Goal: Transaction & Acquisition: Purchase product/service

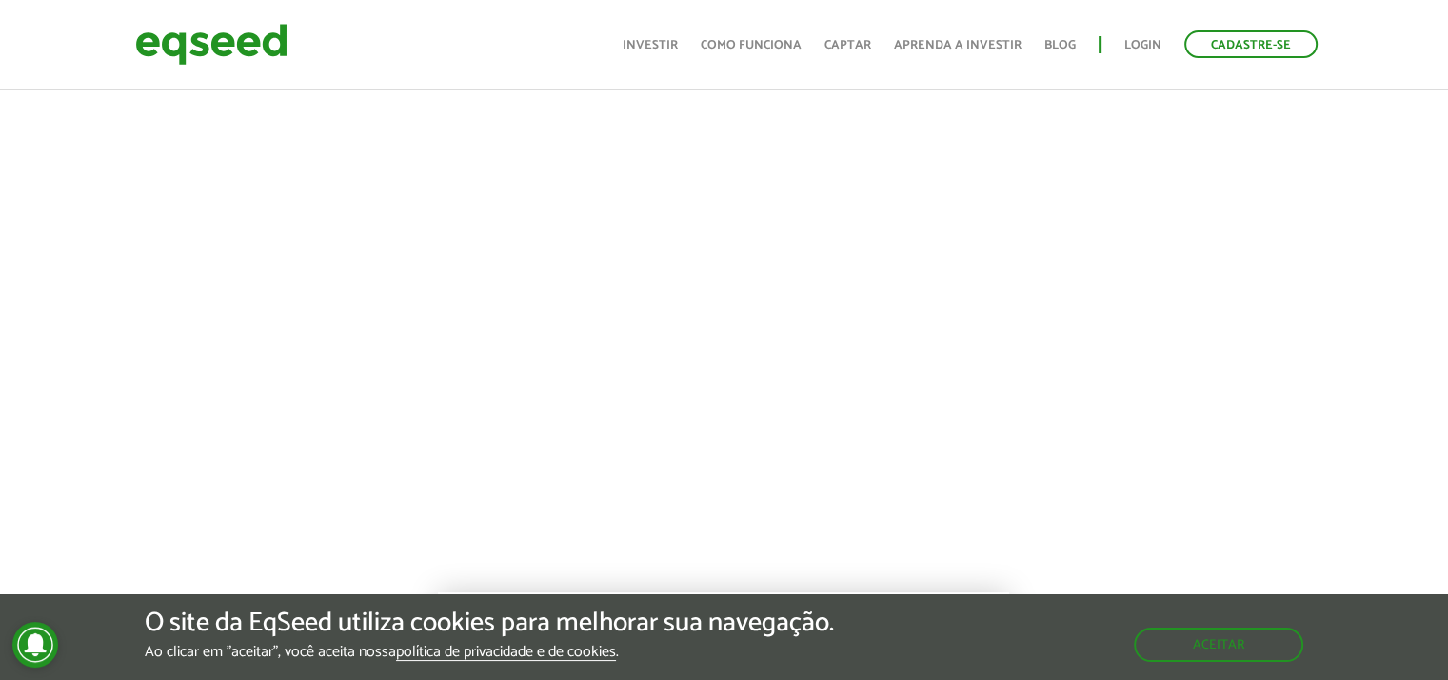
scroll to position [784, 0]
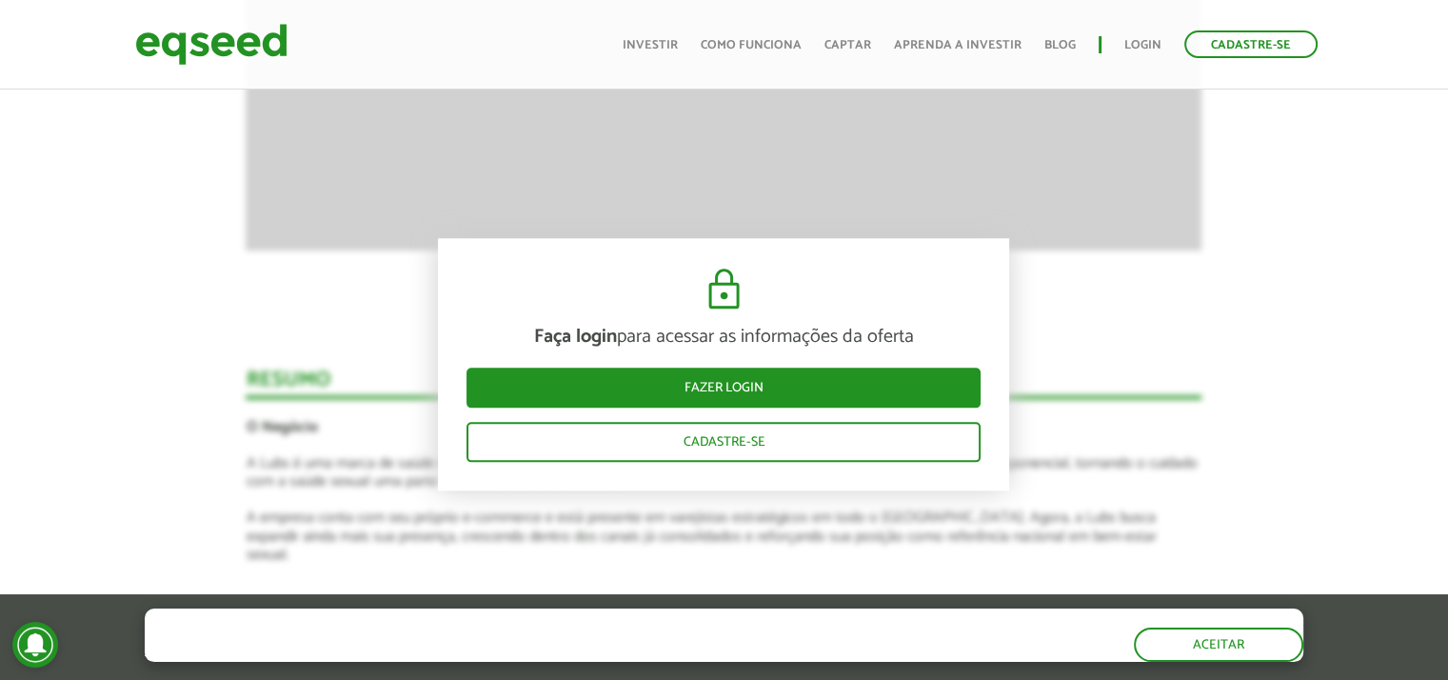
scroll to position [2159, 0]
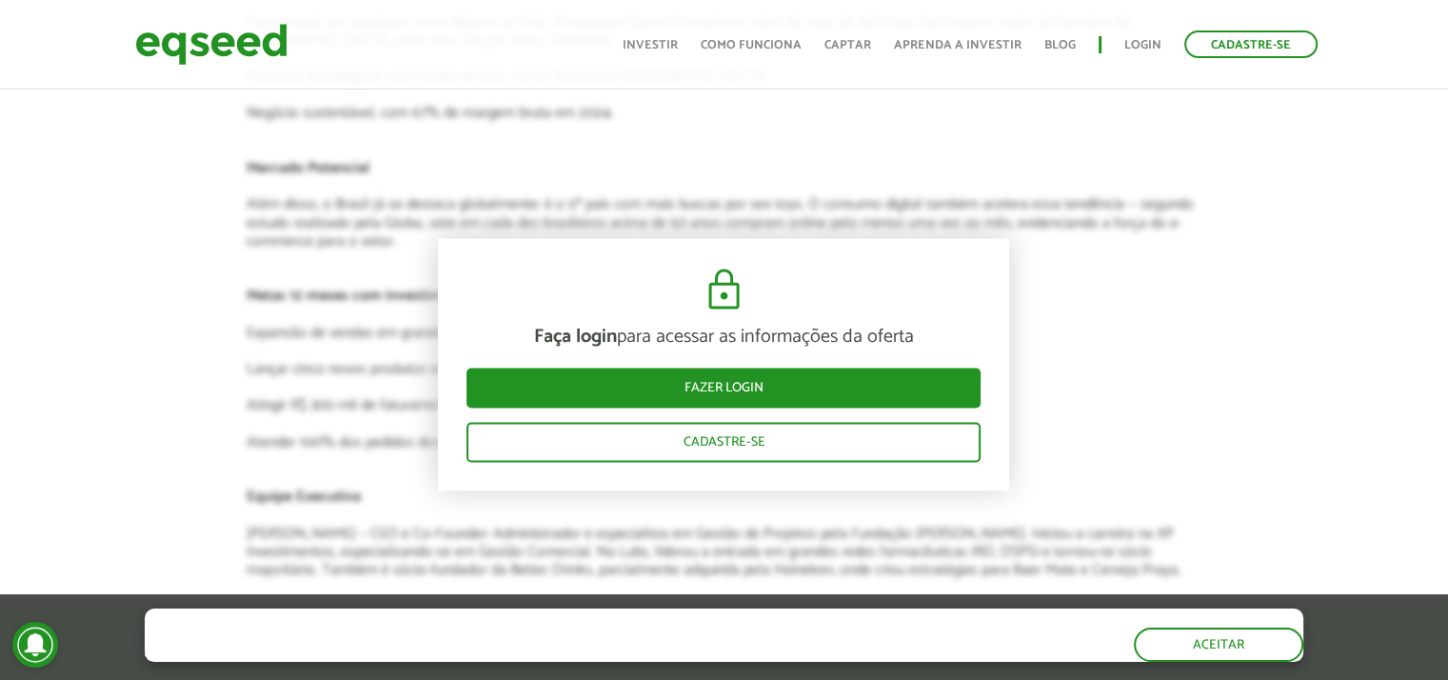
scroll to position [2855, 0]
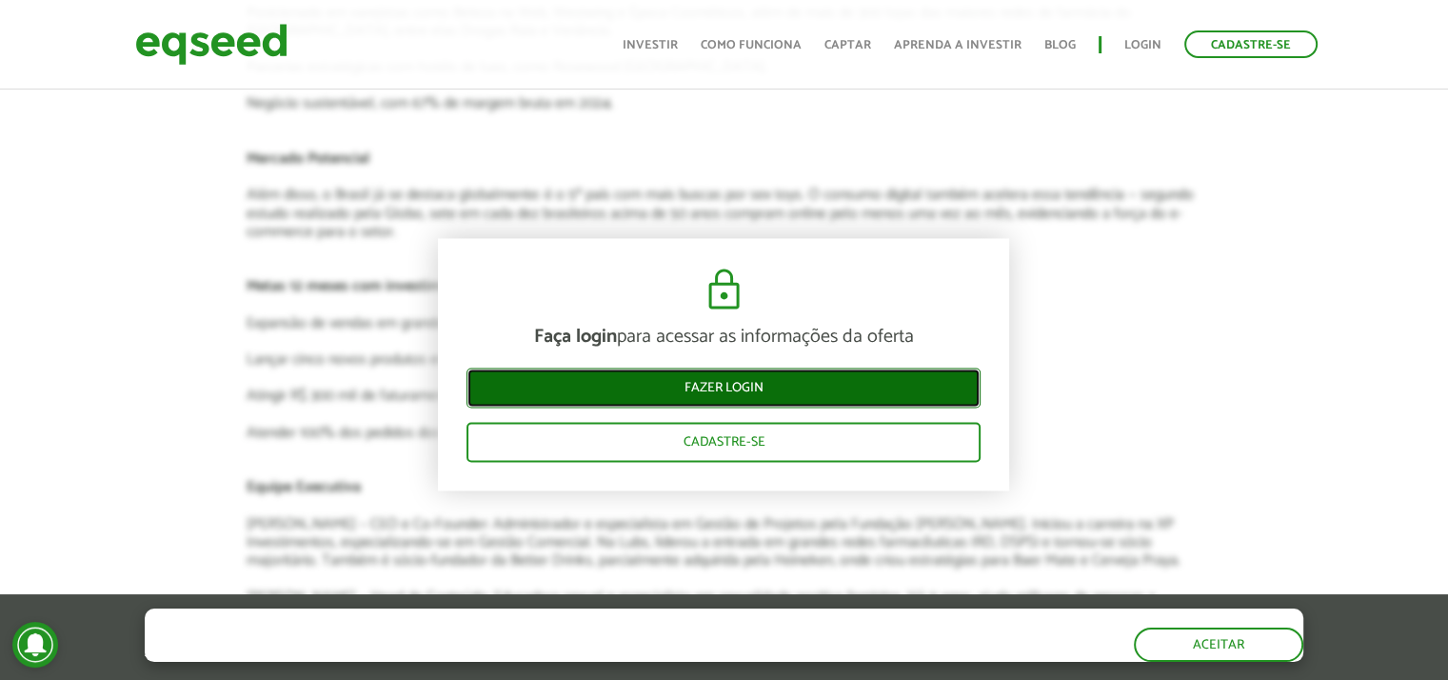
click at [796, 389] on link "Fazer login" at bounding box center [723, 387] width 514 height 40
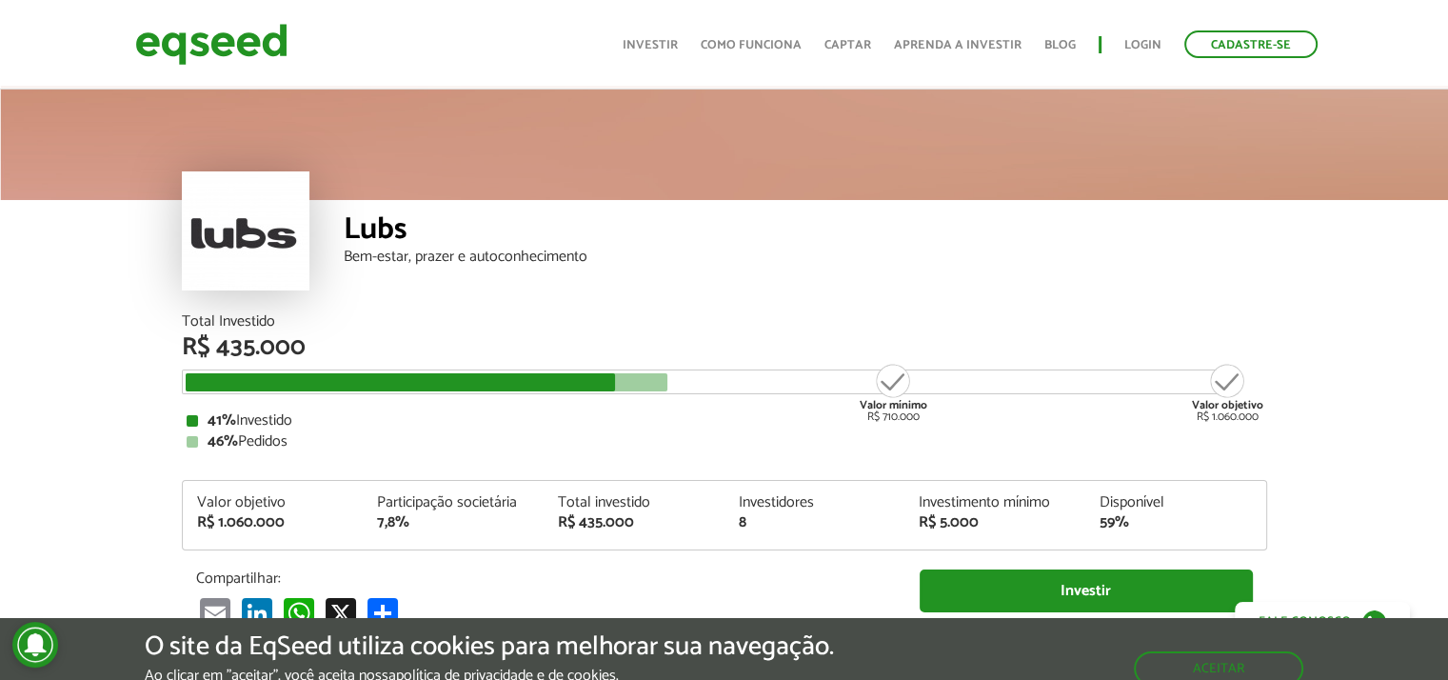
scroll to position [2859, 0]
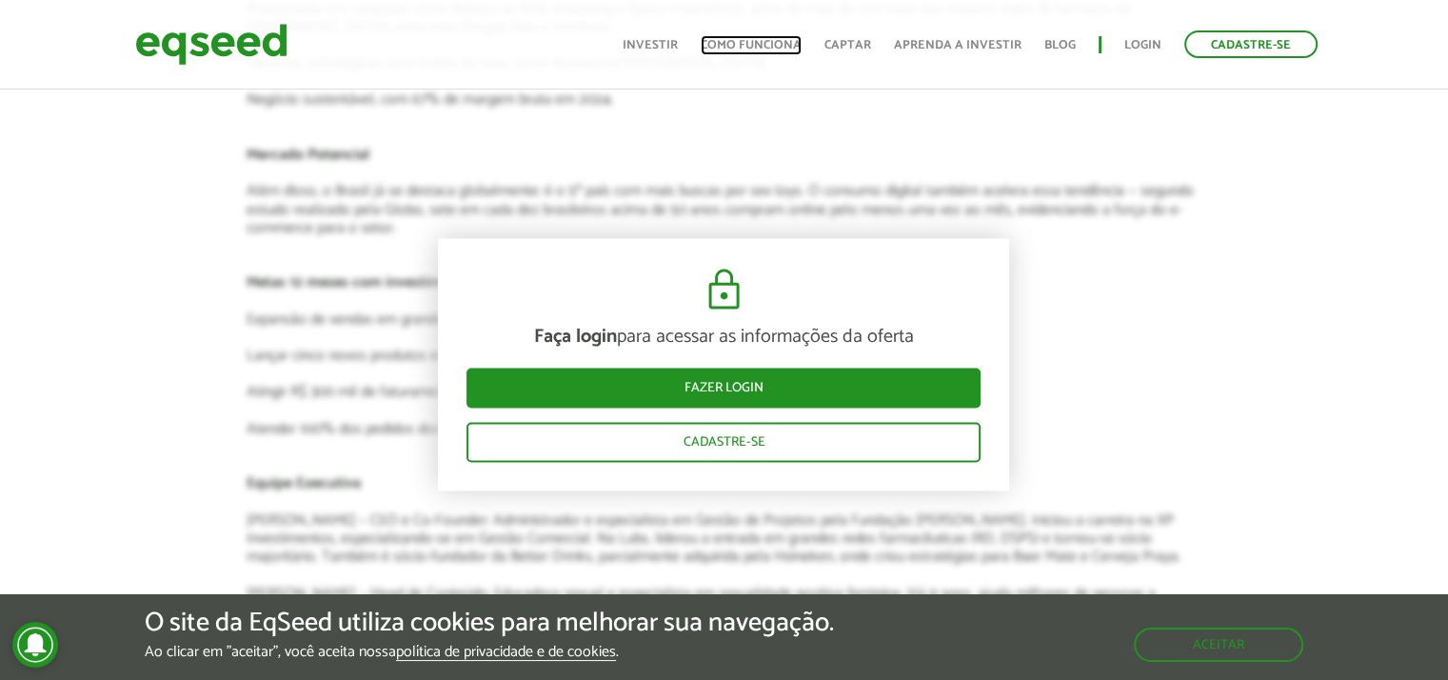
click at [758, 48] on link "Como funciona" at bounding box center [751, 45] width 101 height 12
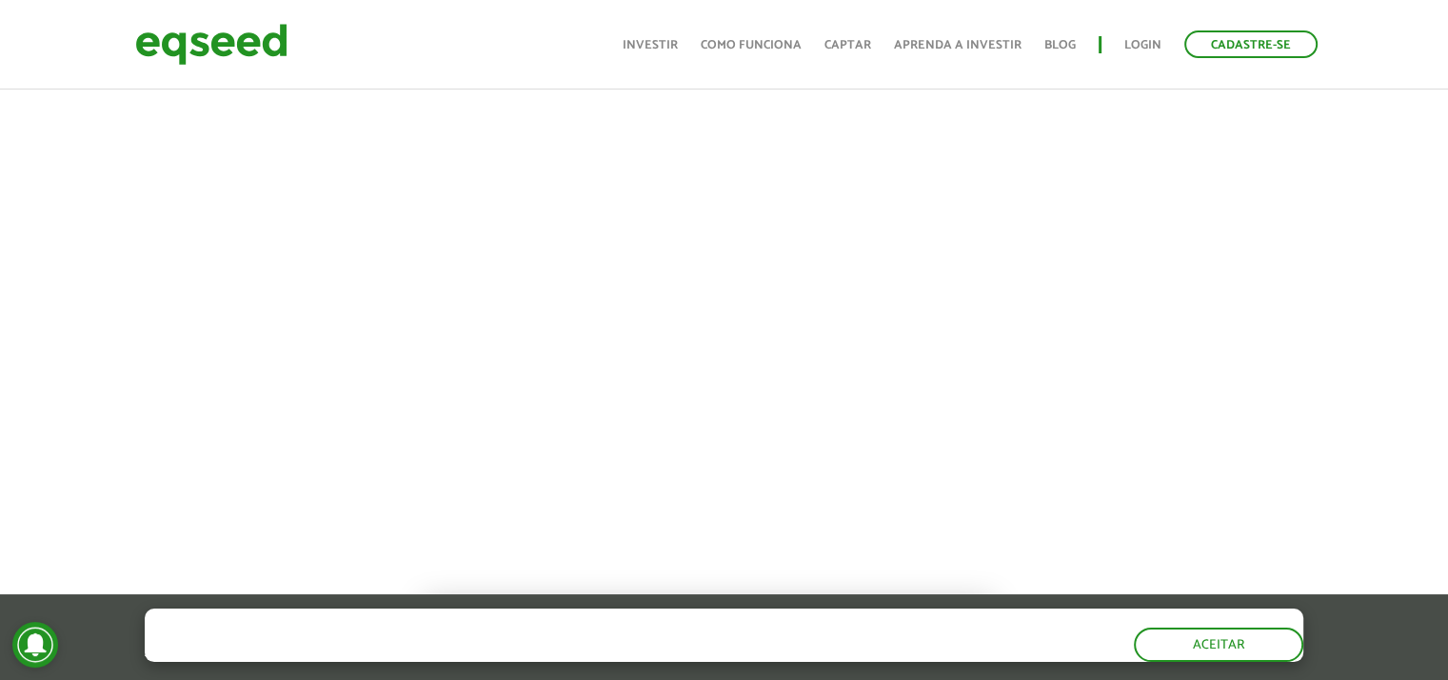
scroll to position [777, 14]
